Goal: Information Seeking & Learning: Learn about a topic

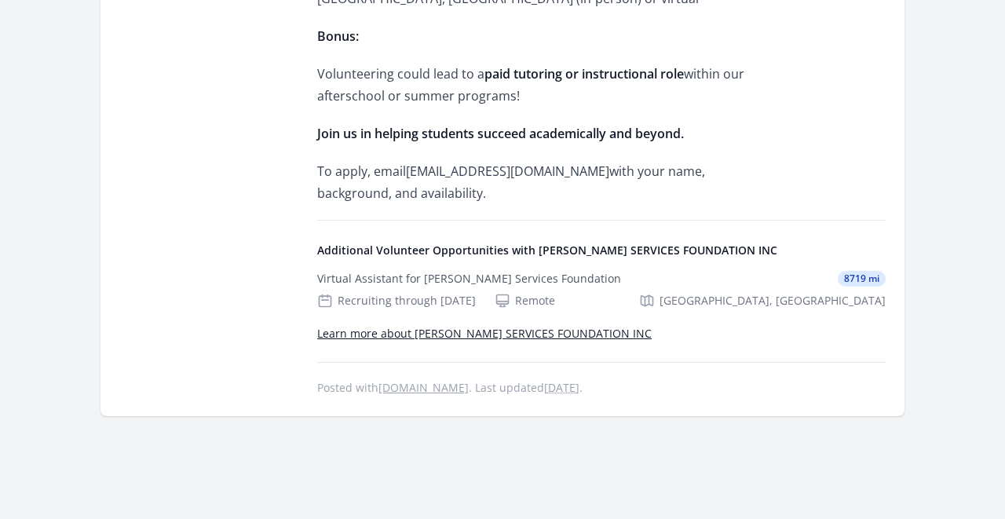
scroll to position [1004, 0]
click at [625, 280] on div "Virtual Assistant for C E Mitchell Services Foundation 8719 mi" at bounding box center [601, 279] width 568 height 16
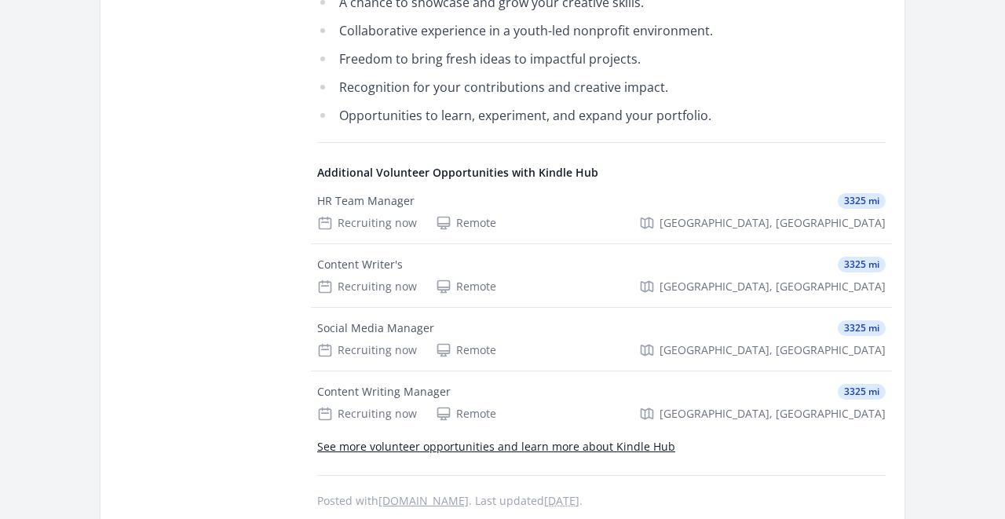
scroll to position [663, 0]
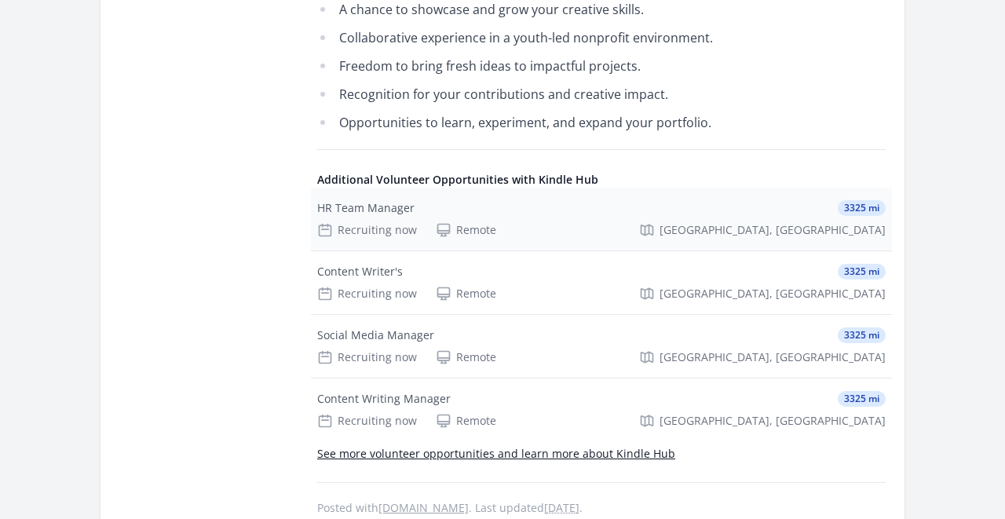
click at [532, 222] on div "Recruiting now Remote [GEOGRAPHIC_DATA], [GEOGRAPHIC_DATA]" at bounding box center [601, 230] width 568 height 16
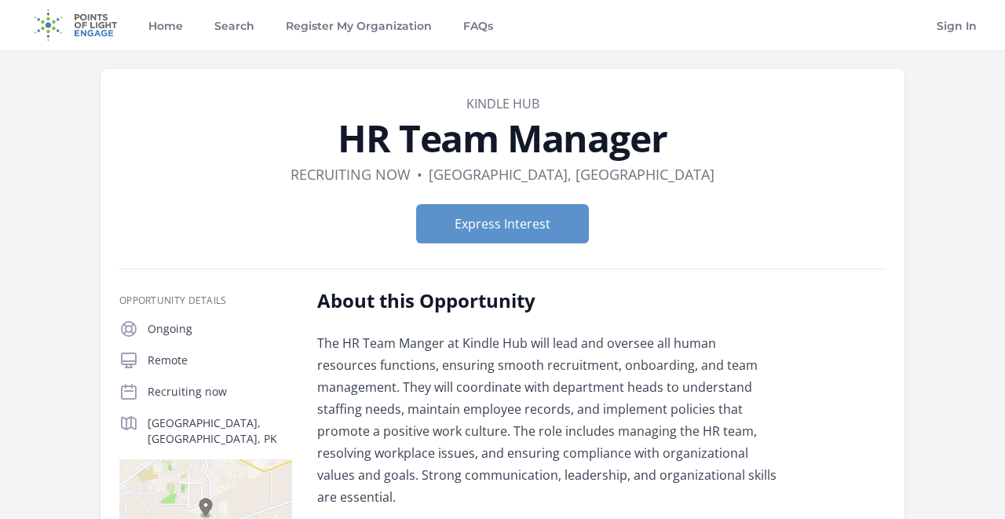
click at [500, 101] on link "Kindle Hub" at bounding box center [502, 103] width 73 height 17
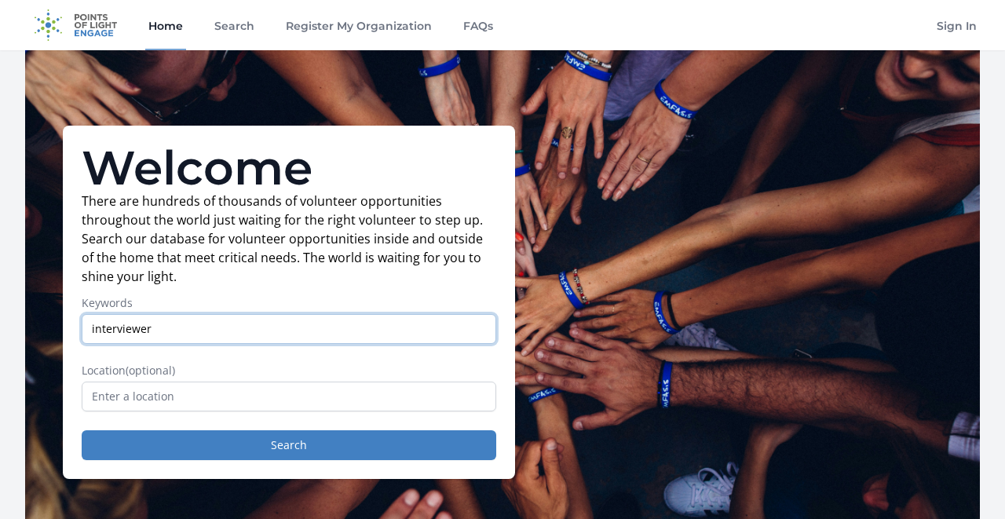
type input "interviewer"
click at [289, 445] on button "Search" at bounding box center [289, 445] width 415 height 30
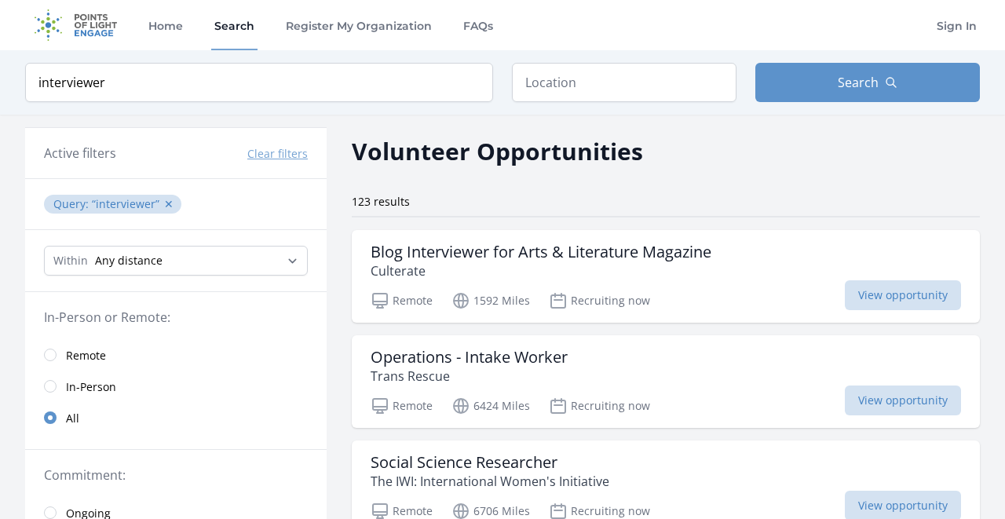
click at [65, 350] on link "Remote" at bounding box center [176, 354] width 302 height 31
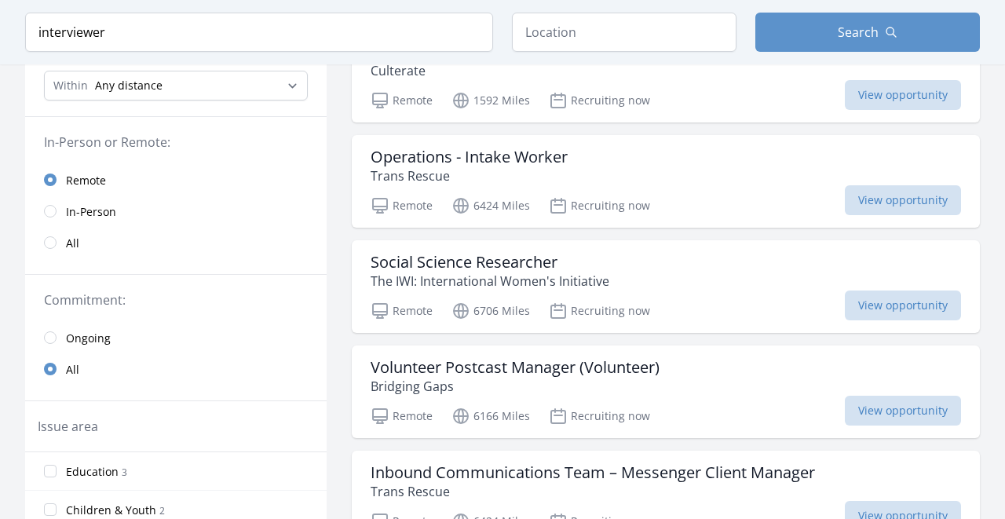
scroll to position [210, 0]
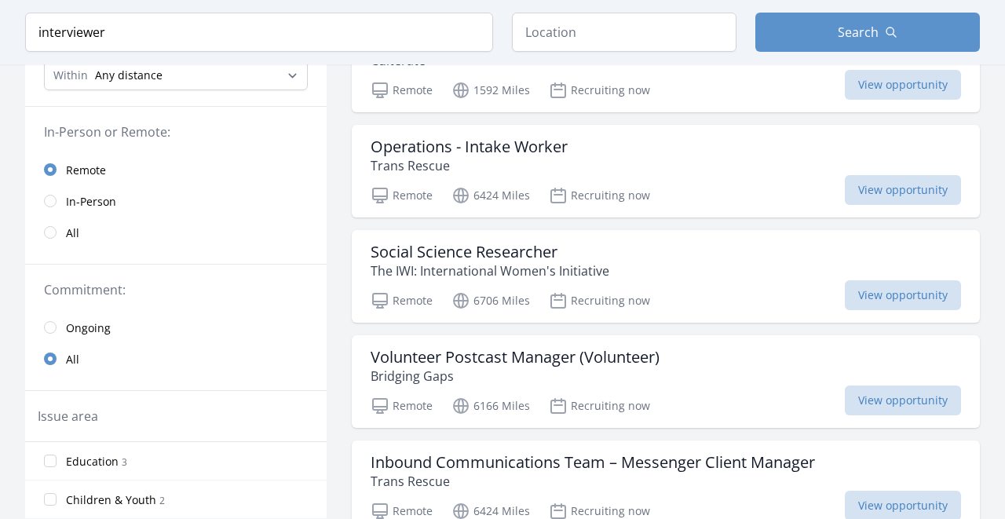
click at [48, 321] on input "radio" at bounding box center [50, 327] width 13 height 13
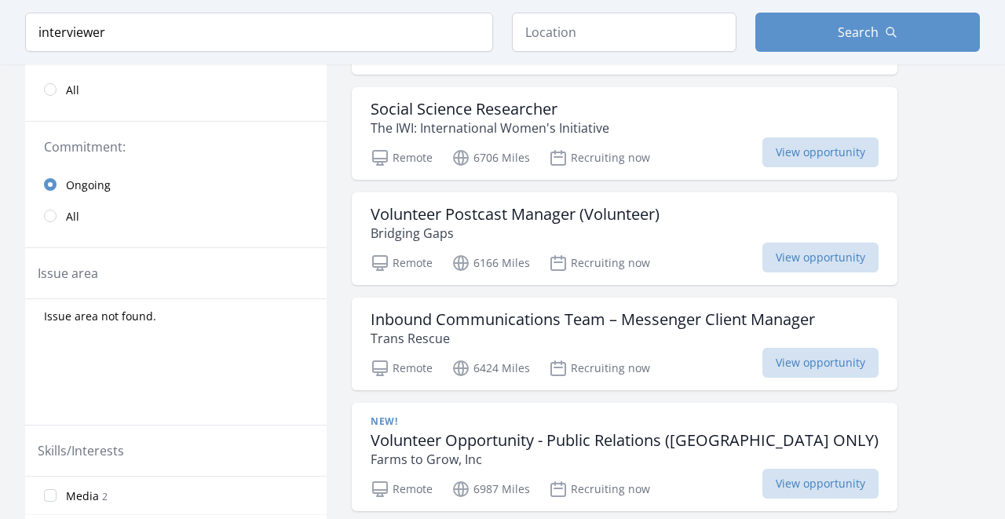
scroll to position [359, 0]
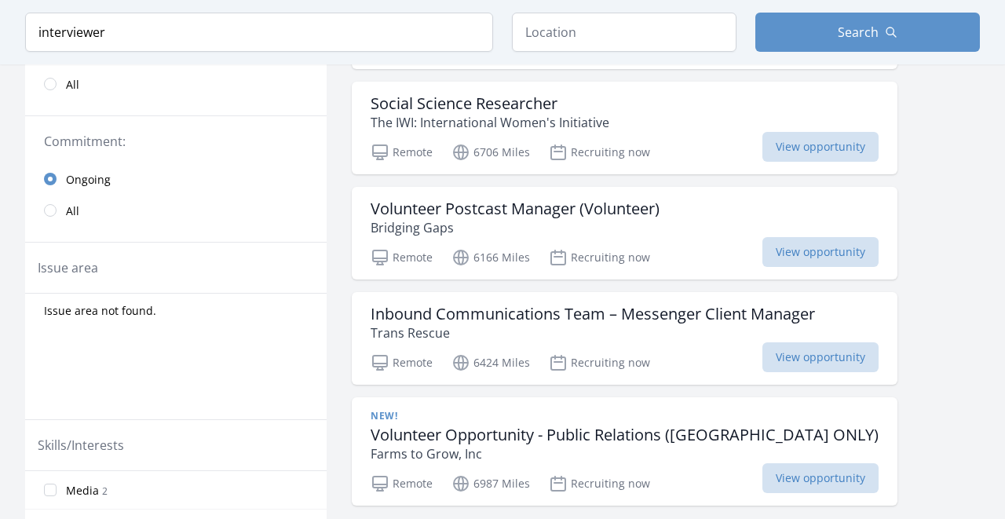
click at [56, 220] on link "All" at bounding box center [176, 210] width 302 height 31
click at [52, 173] on input "radio" at bounding box center [50, 179] width 13 height 13
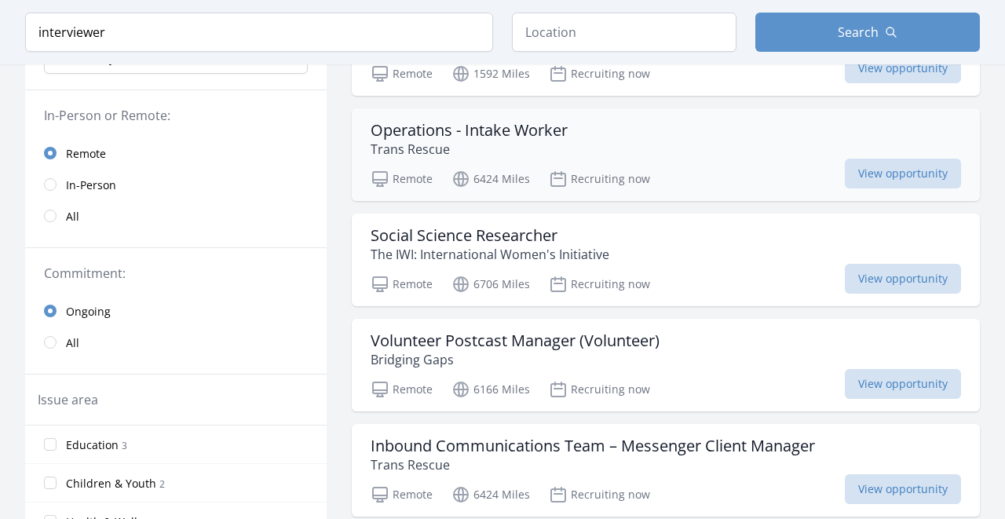
scroll to position [293, 0]
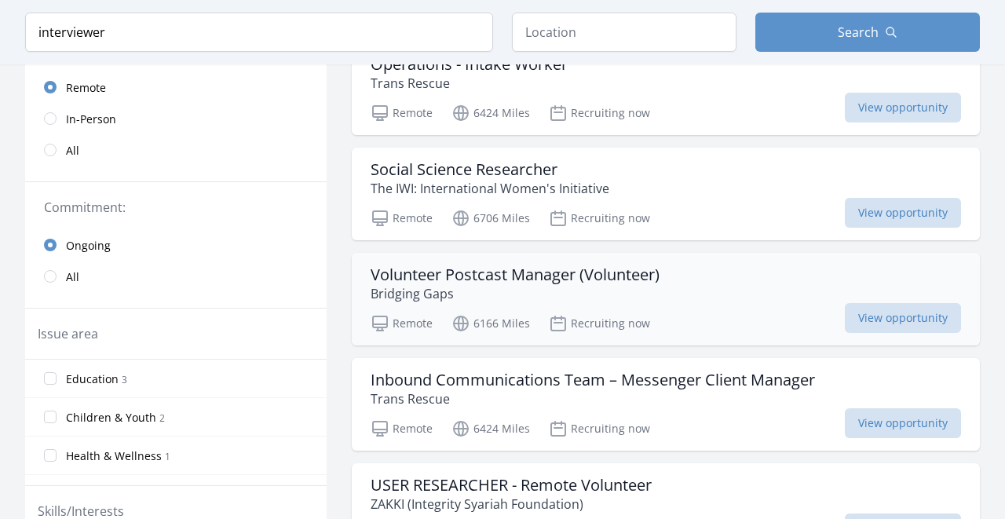
click at [724, 304] on div "Volunteer Postcast Manager (Volunteer) Bridging Gaps Remote 6166 Miles Recruiti…" at bounding box center [666, 299] width 628 height 93
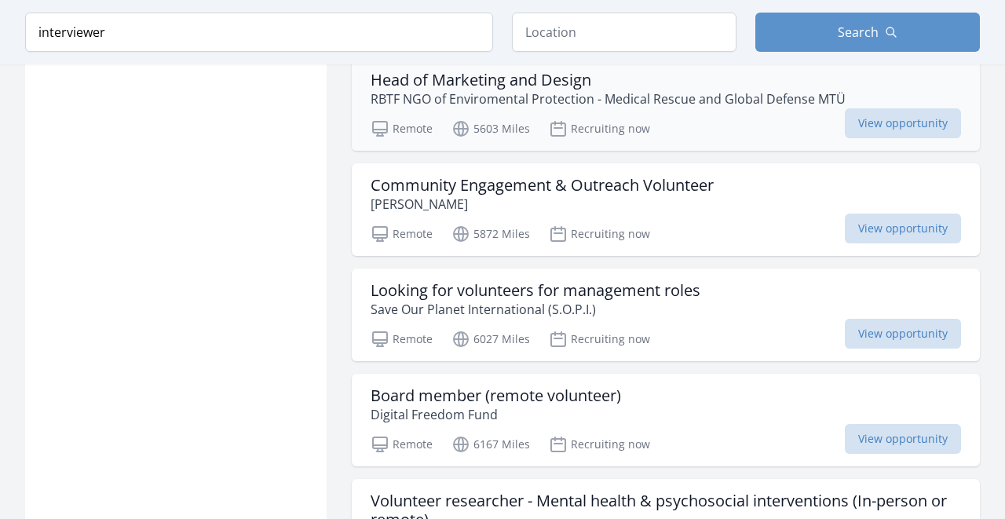
scroll to position [1753, 0]
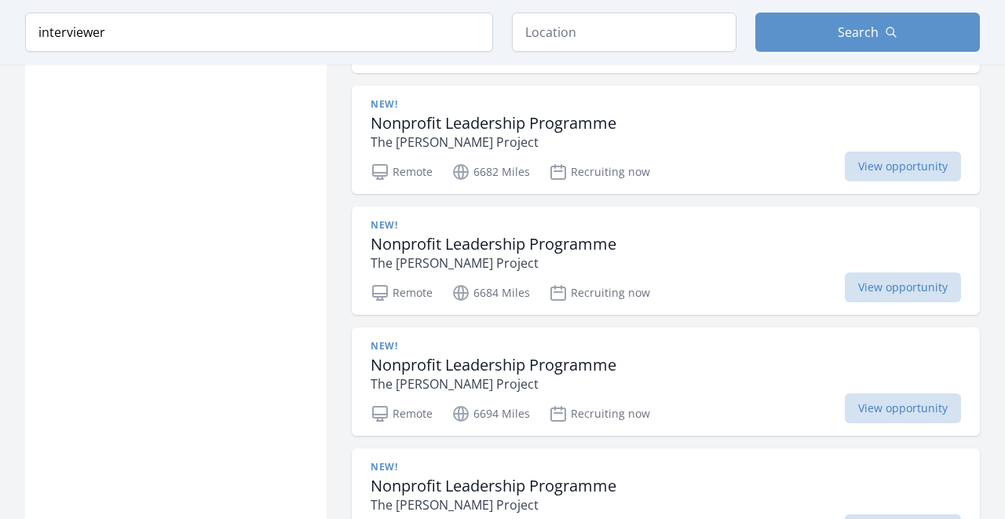
scroll to position [3796, 0]
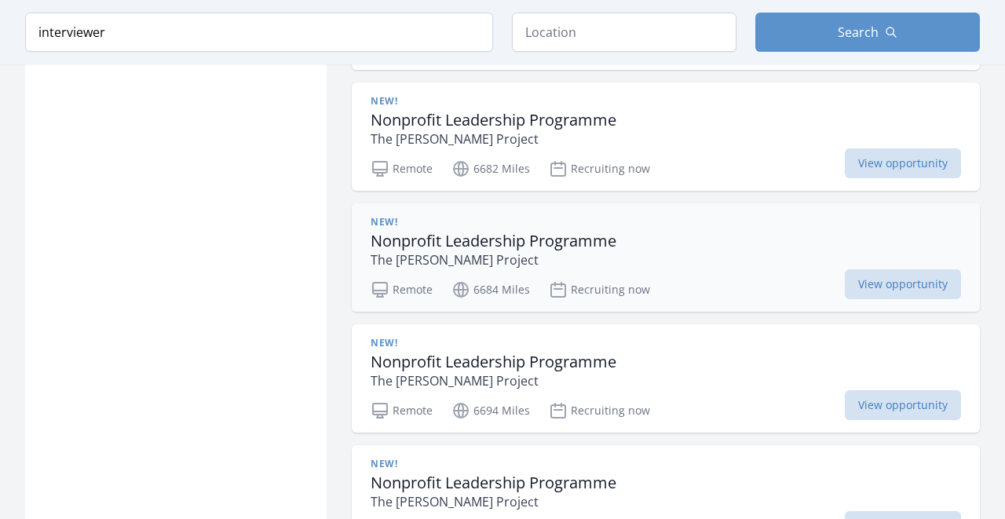
click at [685, 286] on div "Remote 6684 Miles Recruiting now View opportunity" at bounding box center [666, 288] width 590 height 24
click at [668, 232] on div "New! Nonprofit Leadership Programme The Borgen Project" at bounding box center [666, 242] width 590 height 53
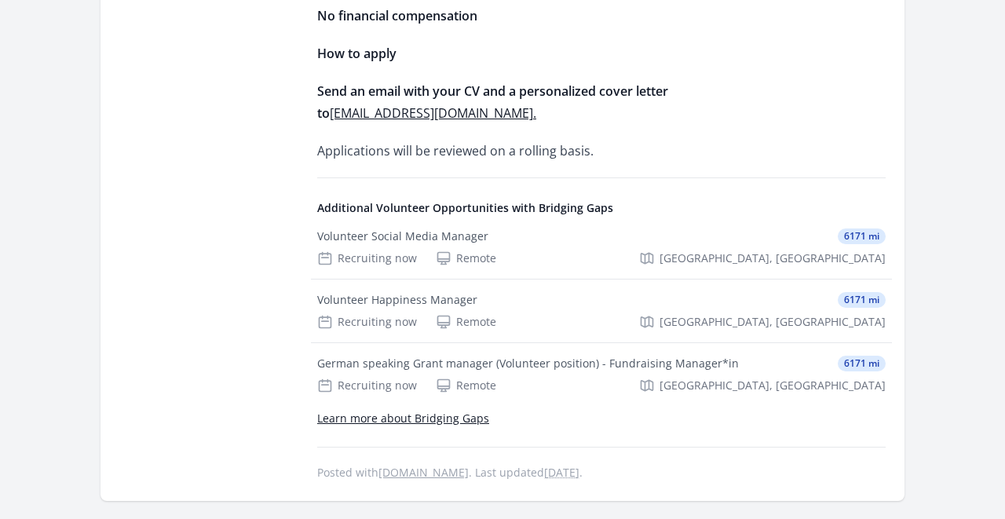
scroll to position [1958, 0]
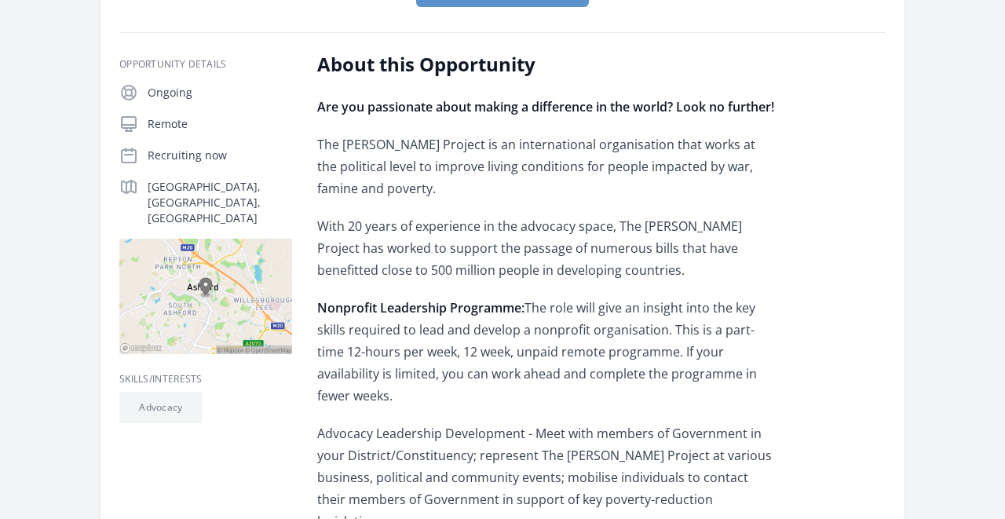
scroll to position [240, 0]
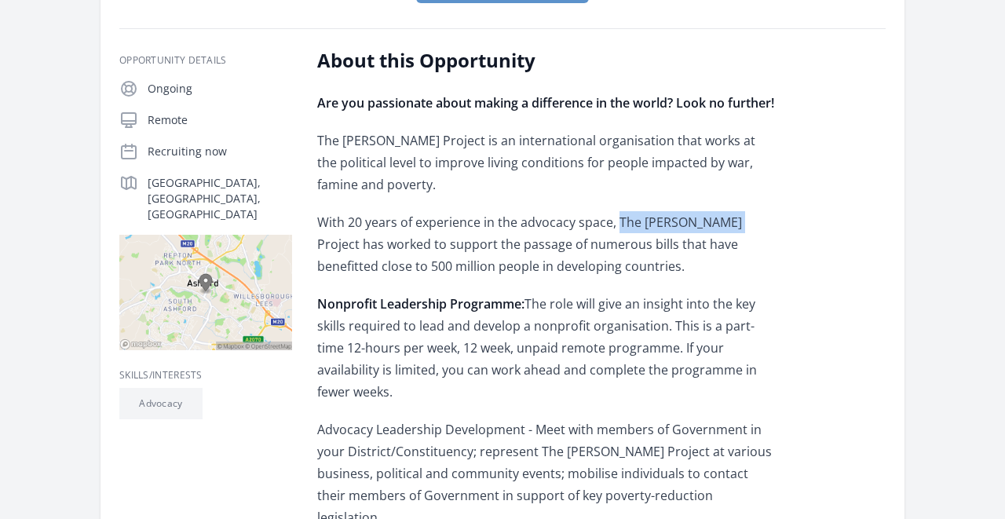
drag, startPoint x: 616, startPoint y: 222, endPoint x: 726, endPoint y: 222, distance: 109.9
click at [726, 222] on p "With 20 years of experience in the advocacy space, The [PERSON_NAME] Project ha…" at bounding box center [546, 244] width 459 height 66
copy p "The [PERSON_NAME] Project"
click at [756, 196] on div "Are you passionate about making a difference in the world? Look no further! The…" at bounding box center [546, 519] width 459 height 854
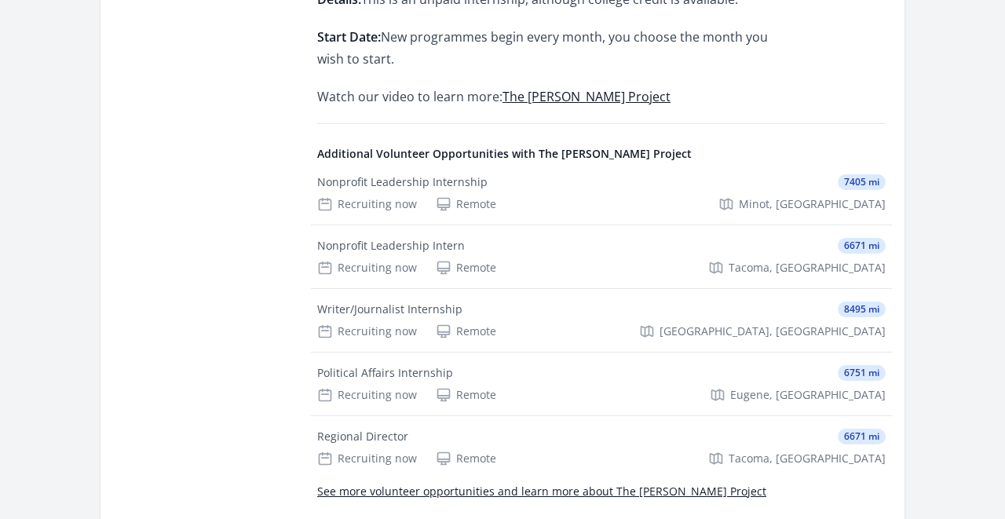
scroll to position [1113, 0]
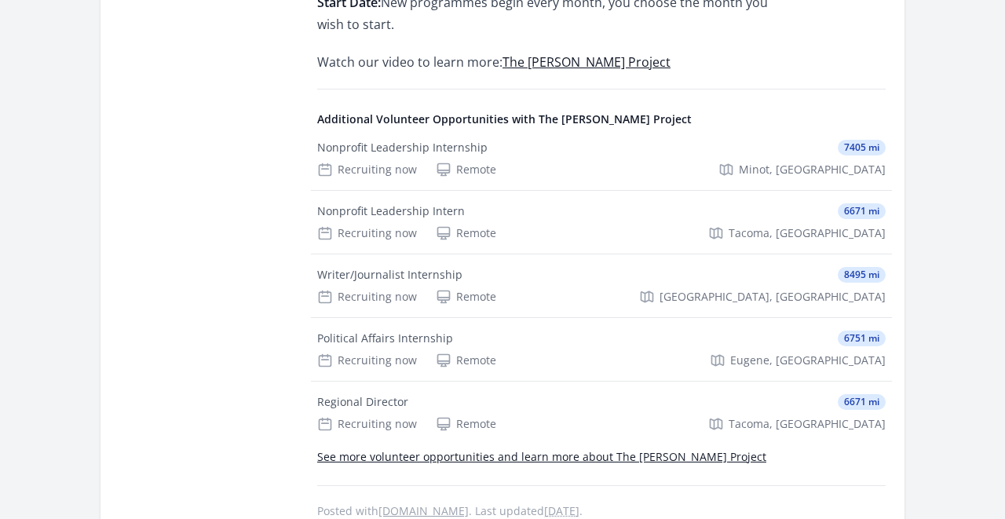
click at [594, 449] on link "See more volunteer opportunities and learn more about The [PERSON_NAME] Project" at bounding box center [541, 456] width 449 height 15
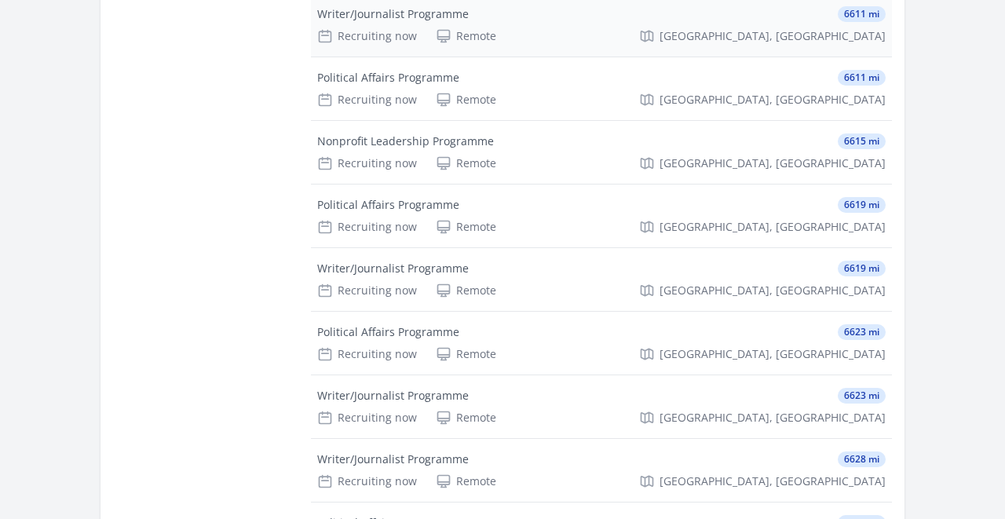
scroll to position [1141, 0]
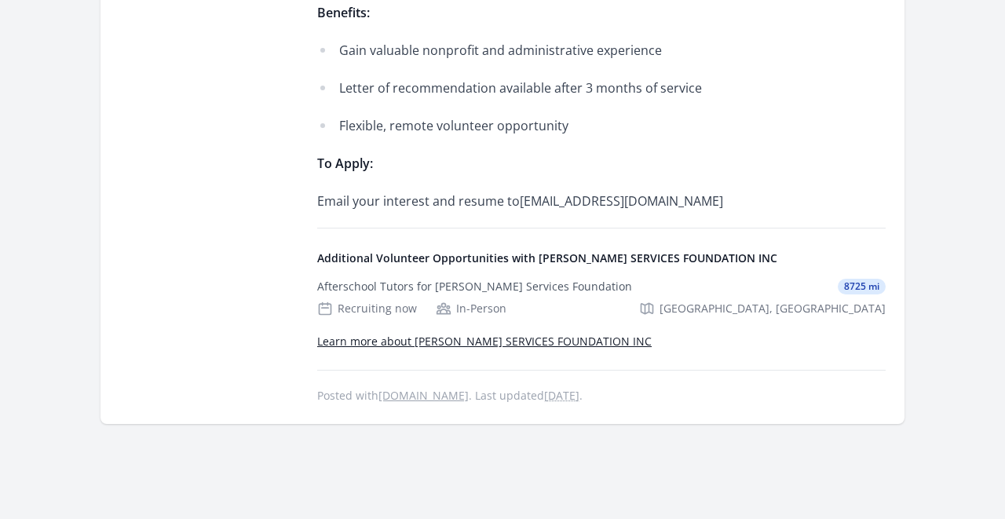
scroll to position [1263, 0]
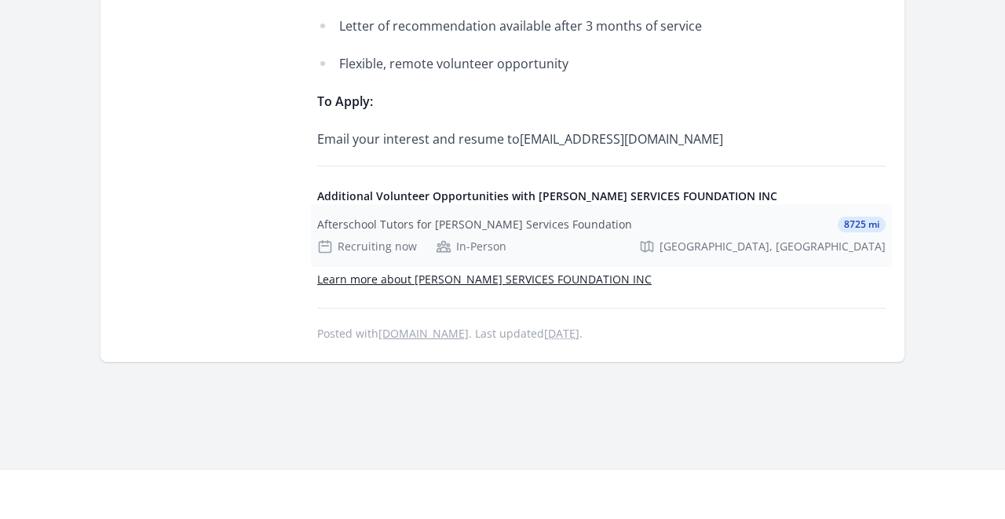
click at [650, 214] on div "Afterschool Tutors for [PERSON_NAME] Services Foundation 8725 mi Recruiting now…" at bounding box center [601, 235] width 581 height 63
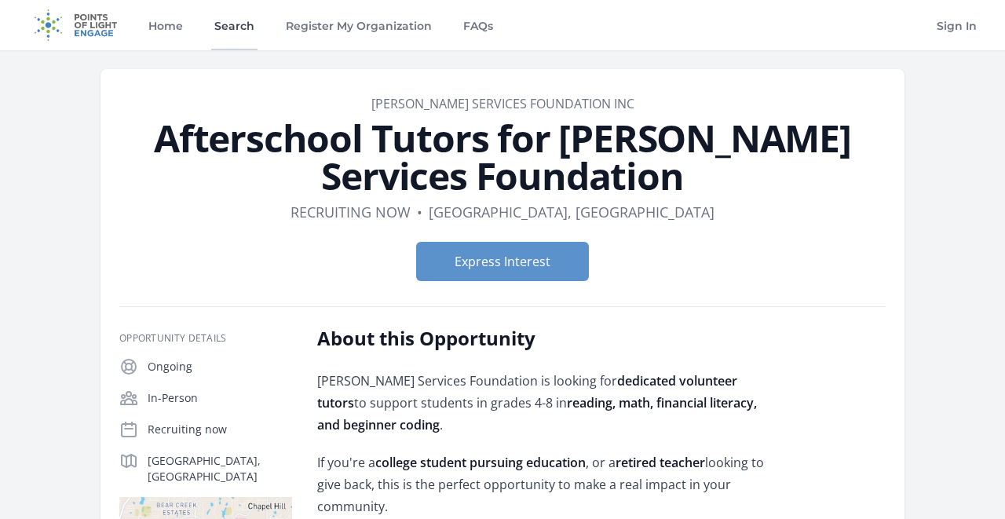
click at [232, 38] on link "Search" at bounding box center [234, 25] width 46 height 50
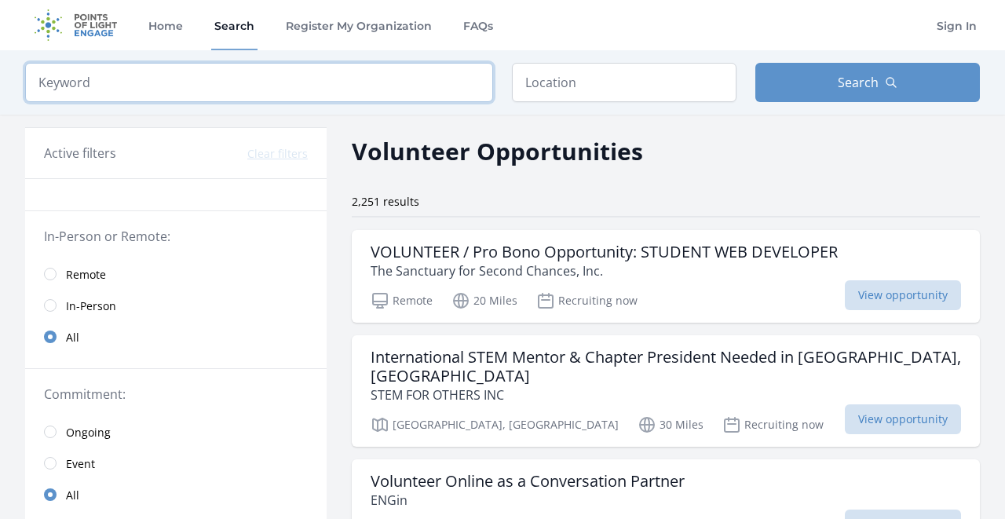
click at [395, 71] on input "search" at bounding box center [259, 82] width 468 height 39
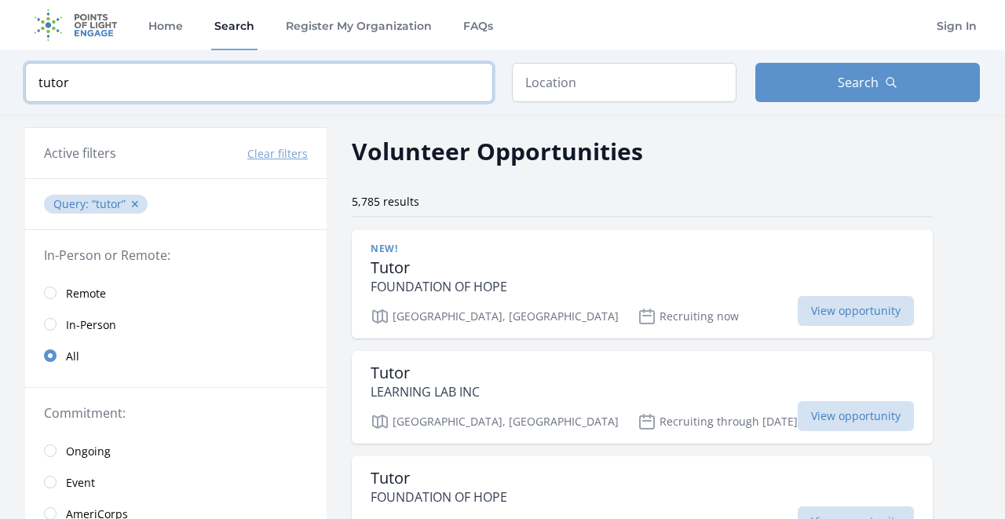
type input "tutor"
click at [55, 297] on input "radio" at bounding box center [50, 293] width 13 height 13
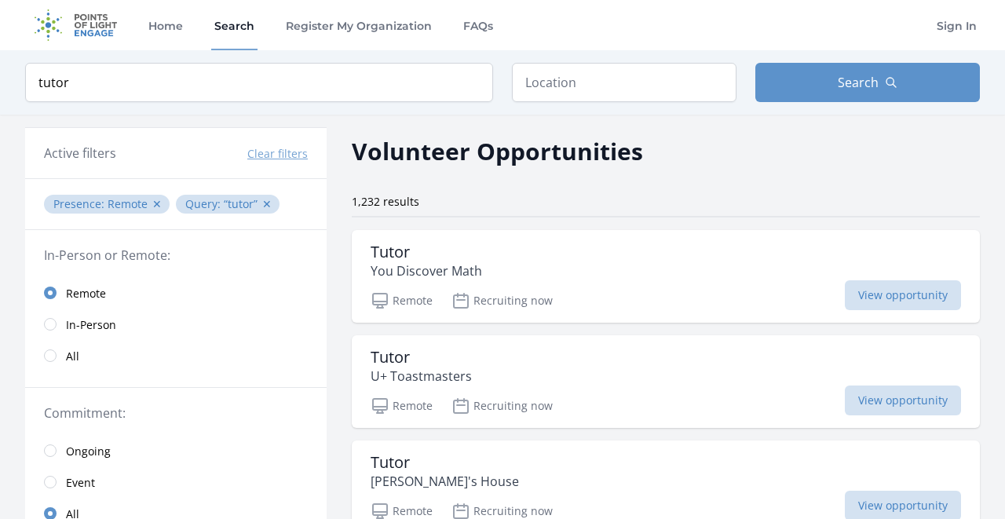
click at [49, 454] on input "radio" at bounding box center [50, 450] width 13 height 13
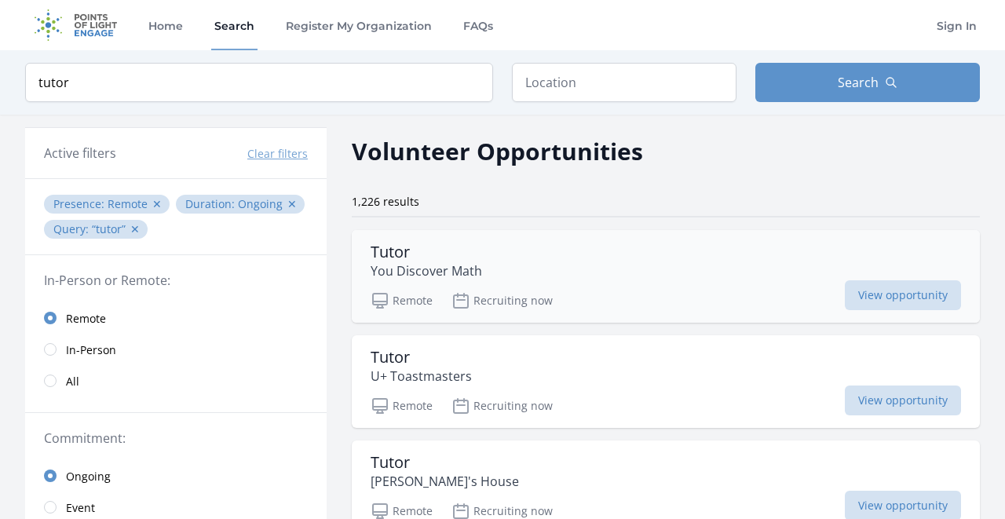
click at [583, 254] on div "Tutor You Discover Math" at bounding box center [666, 262] width 590 height 38
click at [572, 369] on div "Tutor U+ Toastmasters" at bounding box center [666, 367] width 590 height 38
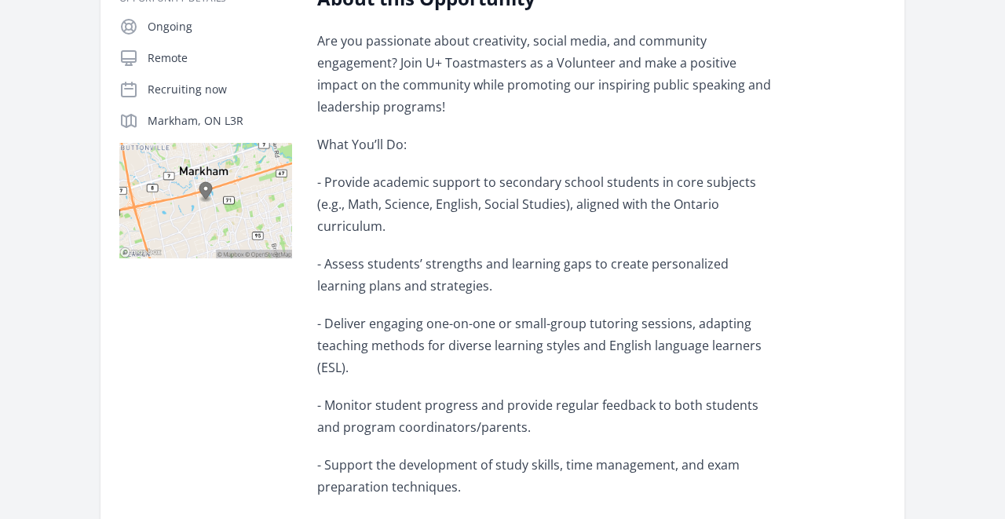
scroll to position [304, 0]
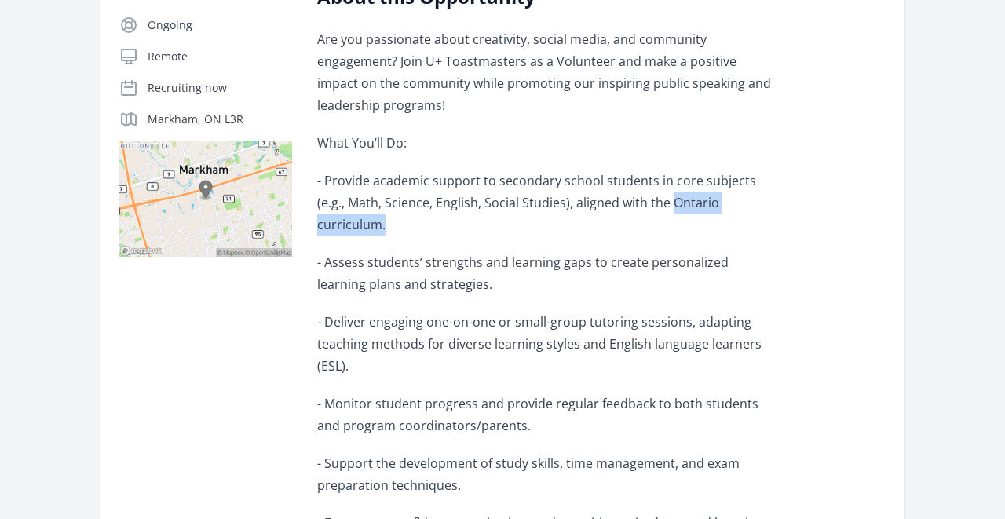
drag, startPoint x: 641, startPoint y: 200, endPoint x: 758, endPoint y: 200, distance: 117.0
click at [758, 200] on p "- Provide academic support to secondary school students in core subjects (e.g.,…" at bounding box center [546, 203] width 459 height 66
copy p "Ontario curriculum."
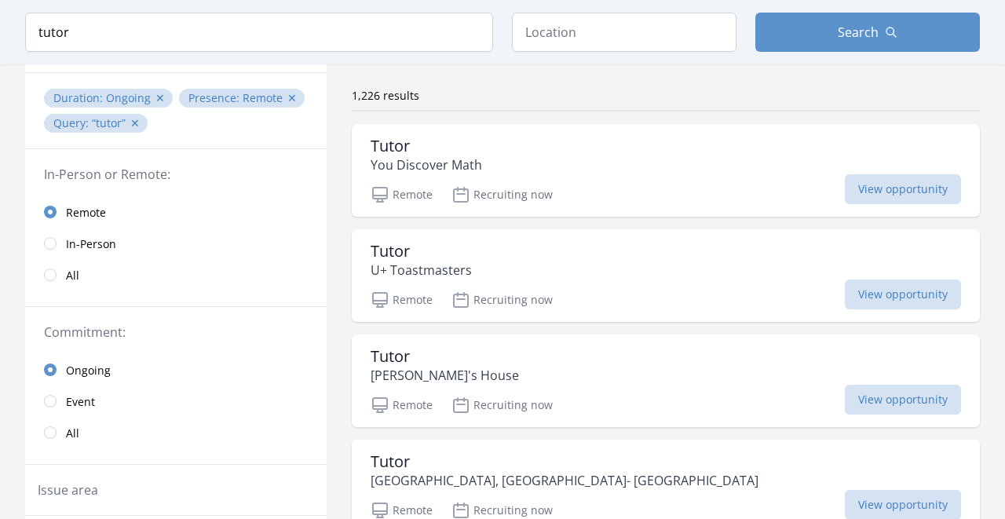
scroll to position [115, 0]
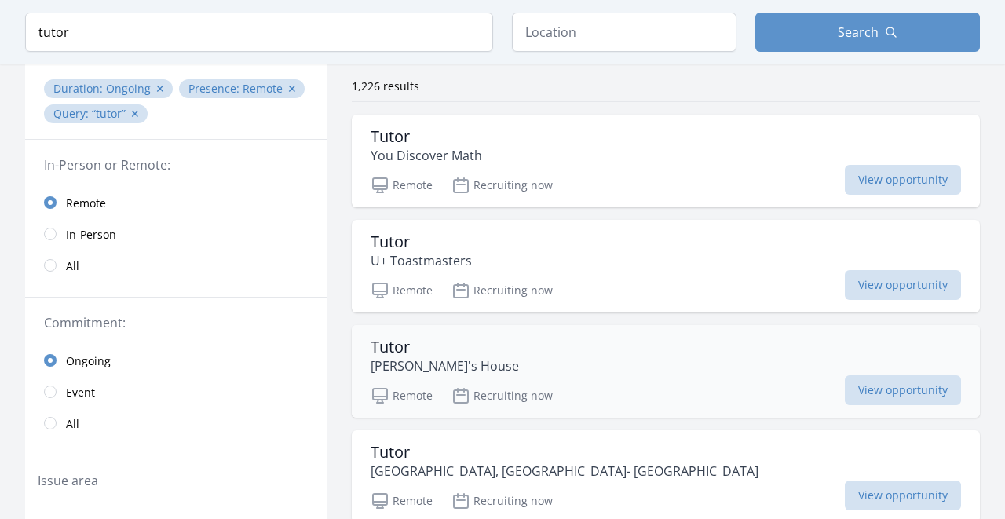
click at [495, 349] on div "Tutor Bernadette's House" at bounding box center [666, 357] width 590 height 38
click at [580, 453] on h3 "Tutor" at bounding box center [565, 452] width 388 height 19
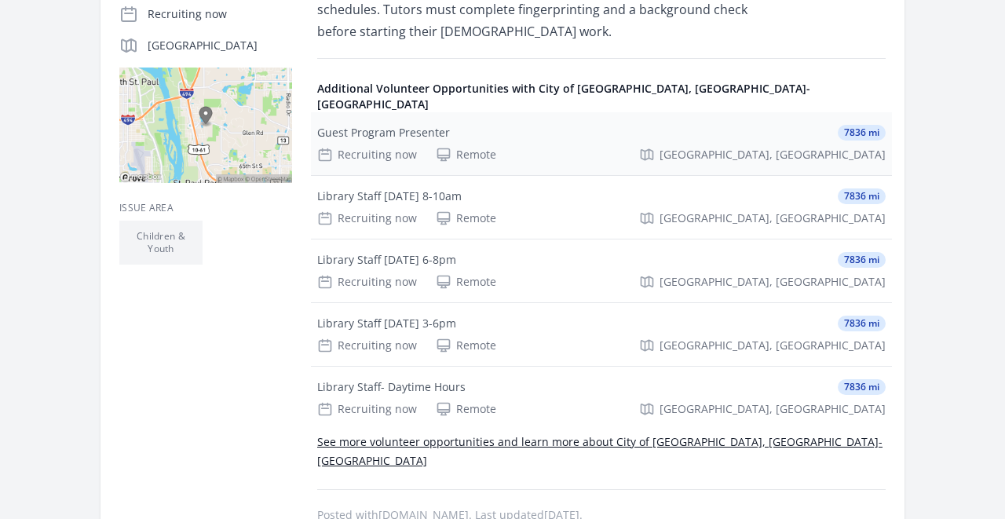
scroll to position [378, 0]
click at [607, 188] on div "Library Staff [DATE] 8-10am 7836 mi" at bounding box center [601, 196] width 568 height 16
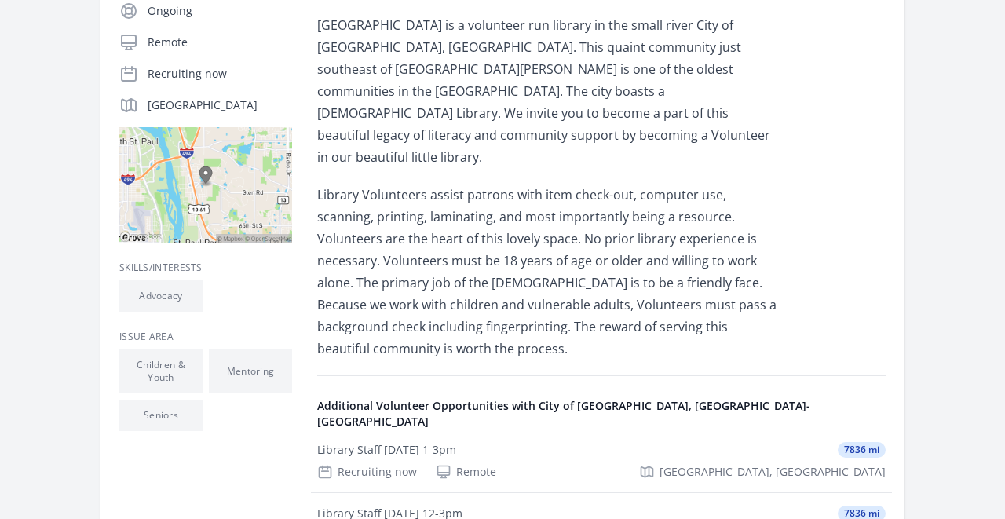
scroll to position [320, 0]
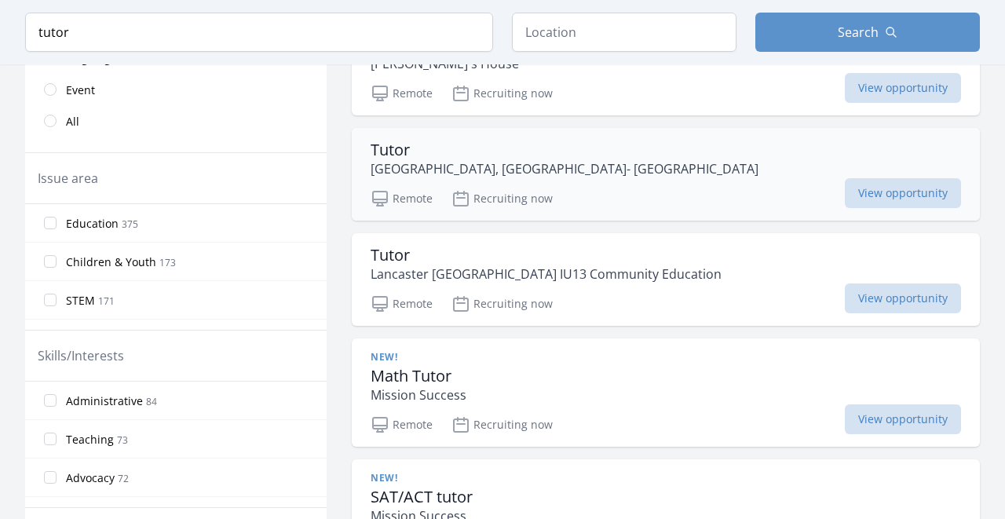
scroll to position [420, 0]
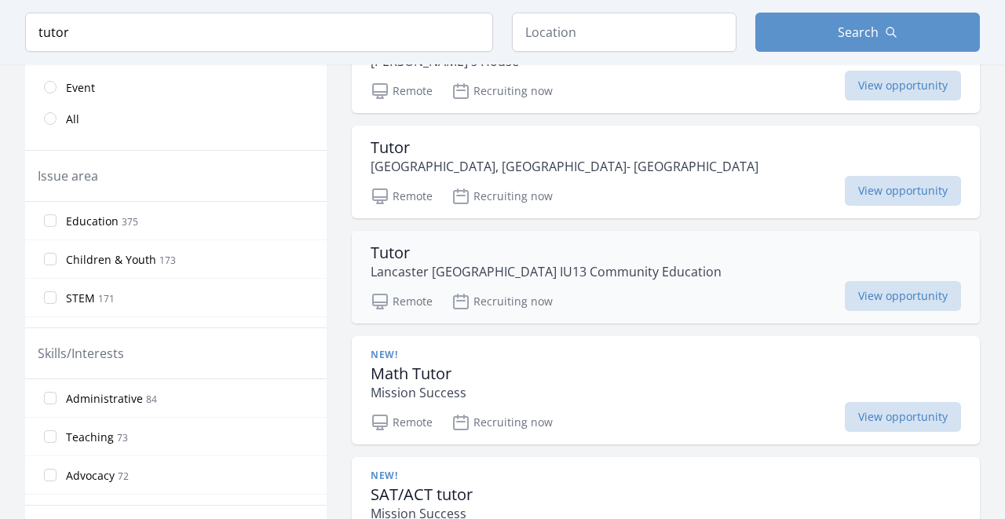
click at [601, 250] on h3 "Tutor" at bounding box center [546, 252] width 351 height 19
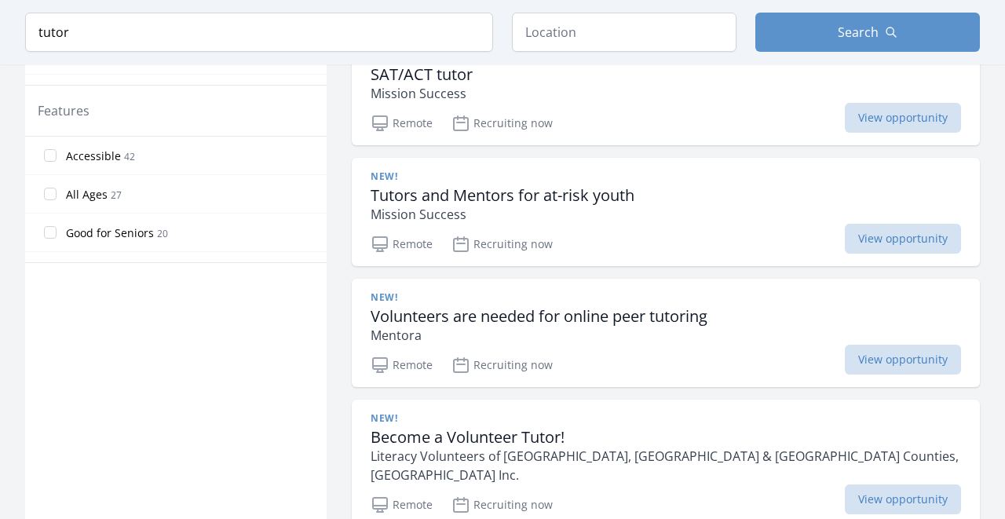
scroll to position [886, 0]
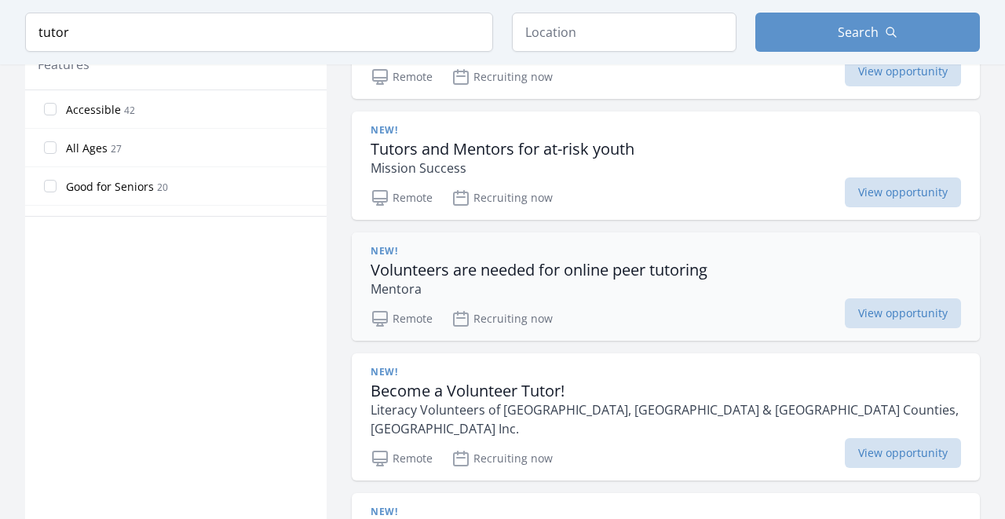
click at [576, 252] on div "New!" at bounding box center [539, 251] width 337 height 13
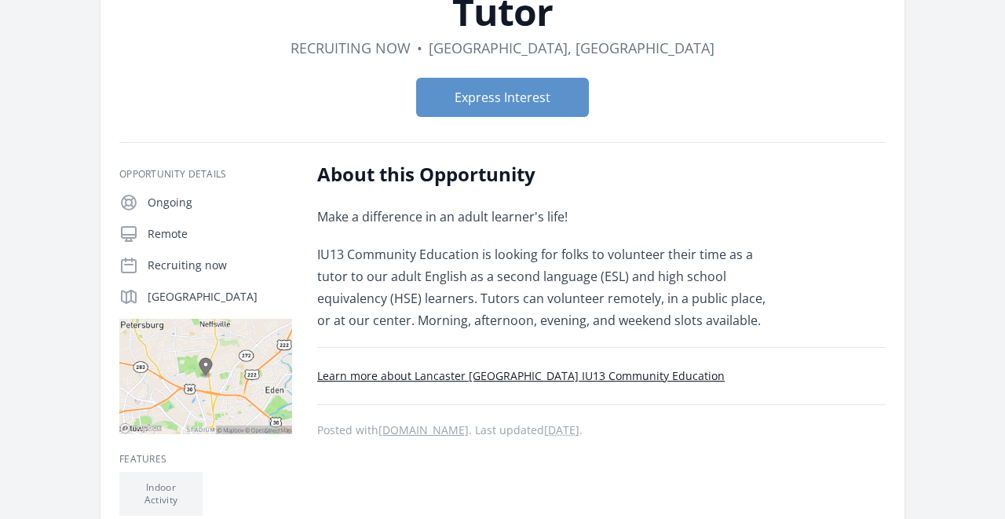
scroll to position [129, 0]
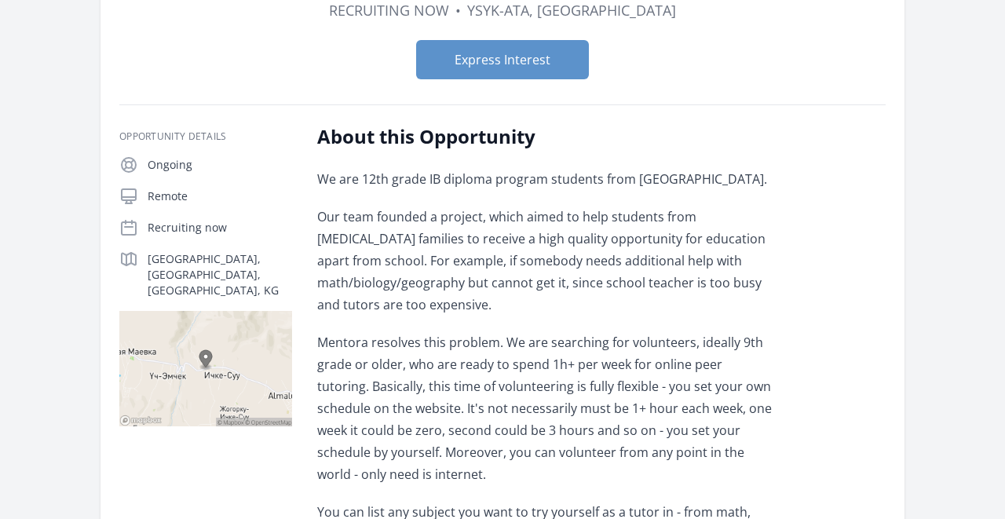
scroll to position [202, 0]
drag, startPoint x: 316, startPoint y: 321, endPoint x: 366, endPoint y: 327, distance: 50.6
click at [366, 327] on div "Opportunity Details Ongoing Remote Recruiting now Бишкек, Ysyk-Ata, Chüy Region…" at bounding box center [502, 388] width 766 height 529
copy p "Mentora"
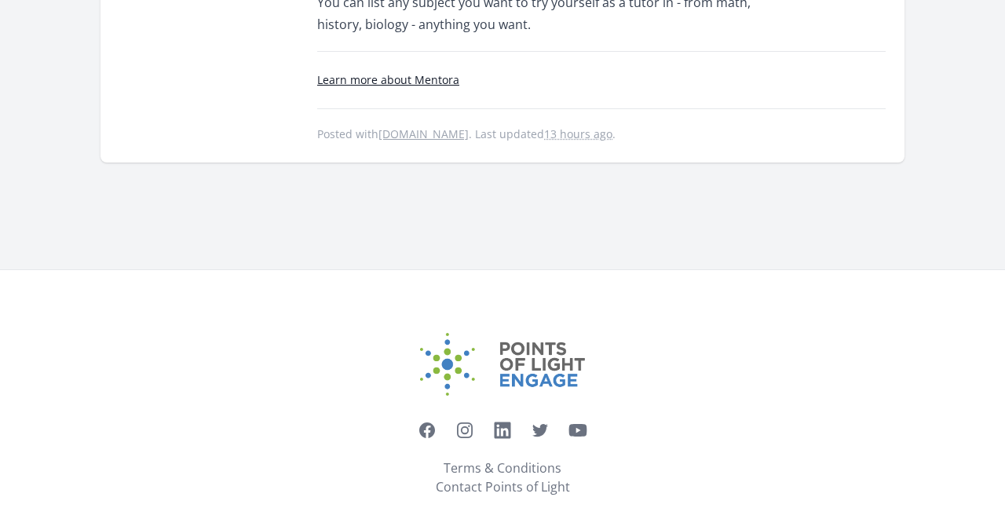
scroll to position [711, 0]
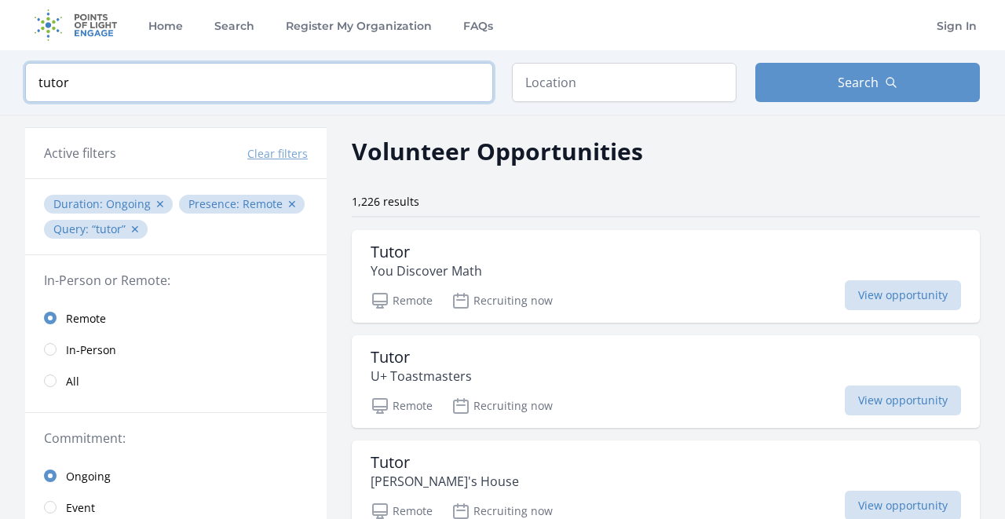
drag, startPoint x: 113, startPoint y: 80, endPoint x: 1, endPoint y: 93, distance: 113.1
click at [1, 93] on div "Keyword tutor Location Search" at bounding box center [502, 82] width 1005 height 64
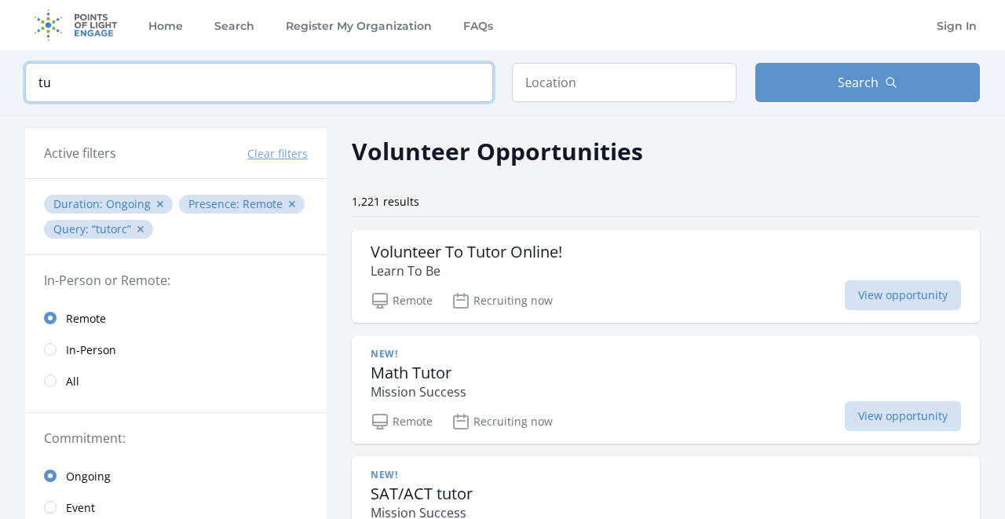
type input "t"
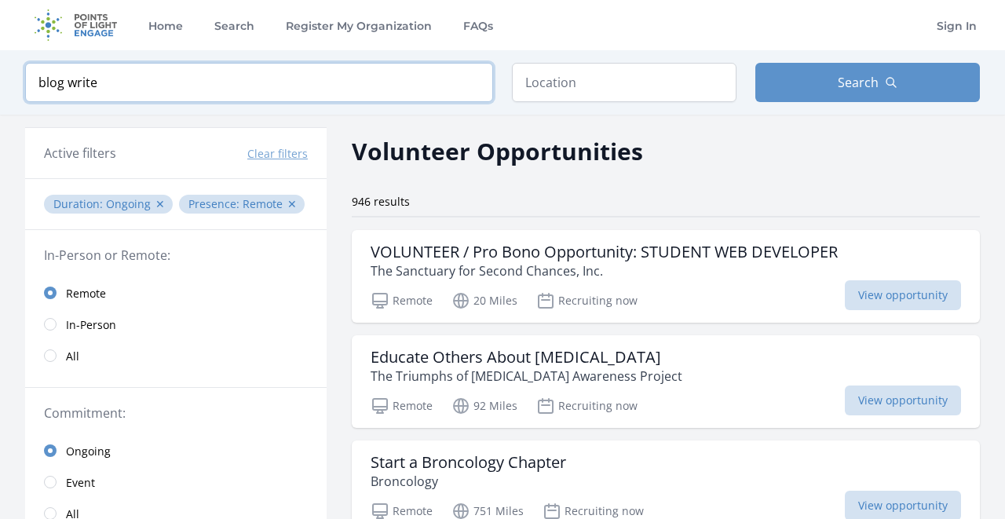
type input "blog writer"
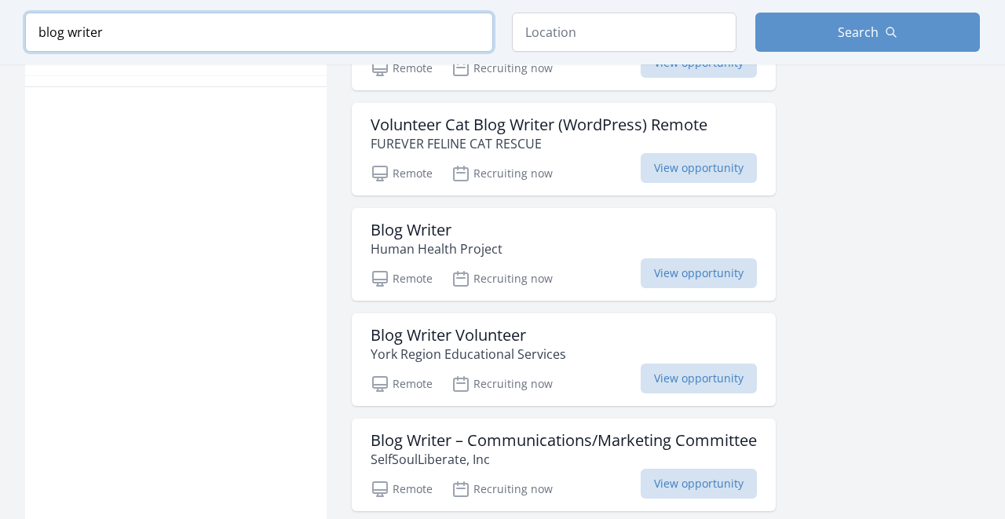
scroll to position [985, 0]
